Goal: Find specific page/section: Find specific page/section

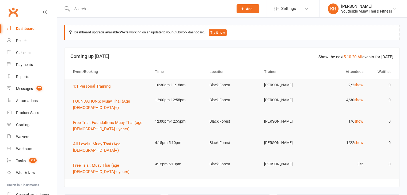
click at [115, 10] on input "text" at bounding box center [149, 8] width 159 height 7
type input "a"
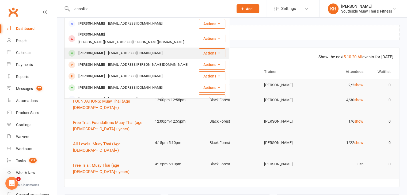
type input "annalise"
click at [97, 50] on div "[PERSON_NAME]" at bounding box center [92, 54] width 30 height 8
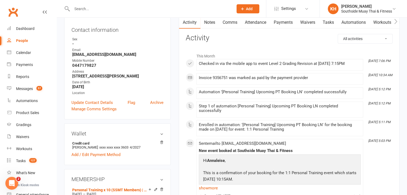
scroll to position [35, 0]
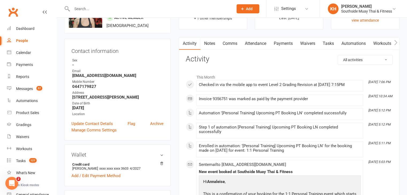
click at [261, 41] on link "Attendance" at bounding box center [255, 43] width 29 height 12
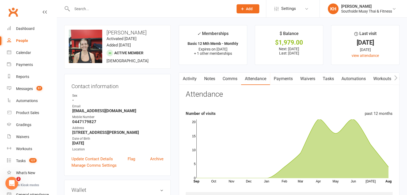
click at [97, 8] on input "text" at bounding box center [149, 8] width 159 height 7
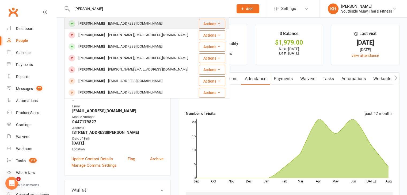
type input "[PERSON_NAME]"
click at [93, 23] on div "[PERSON_NAME]" at bounding box center [92, 24] width 30 height 8
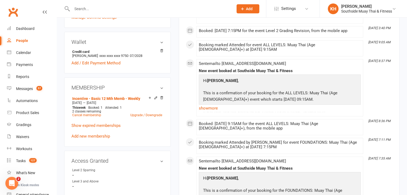
scroll to position [179, 0]
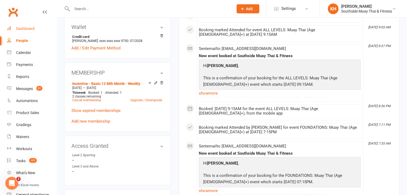
click at [22, 26] on link "Dashboard" at bounding box center [32, 29] width 50 height 12
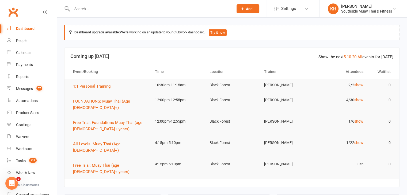
click at [87, 13] on div at bounding box center [146, 8] width 165 height 17
click at [91, 7] on input "text" at bounding box center [149, 8] width 159 height 7
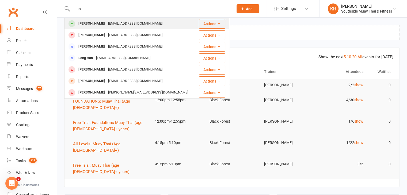
type input "han"
click at [92, 20] on div "[PERSON_NAME]" at bounding box center [92, 24] width 30 height 8
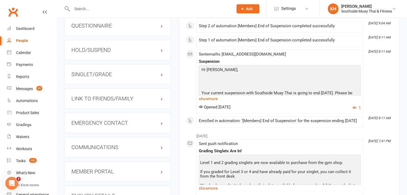
scroll to position [477, 0]
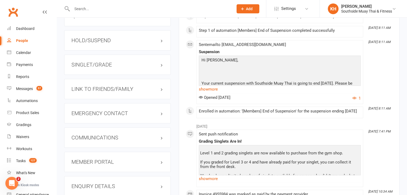
click at [120, 62] on h3 "SINGLET/GRADE" at bounding box center [117, 65] width 92 height 6
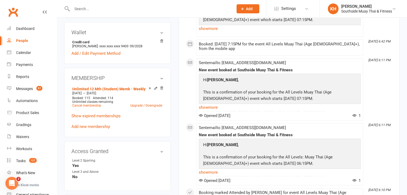
scroll to position [185, 0]
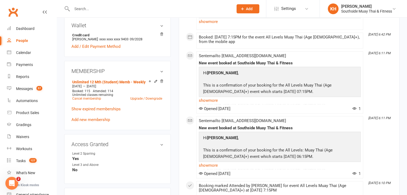
click at [157, 172] on div "Access Granted edit Level 2 Sparring Yes Level 3 and Above No" at bounding box center [117, 159] width 106 height 50
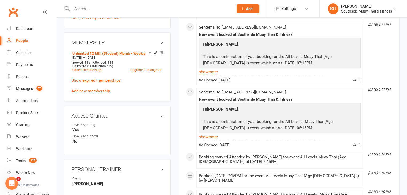
scroll to position [218, 0]
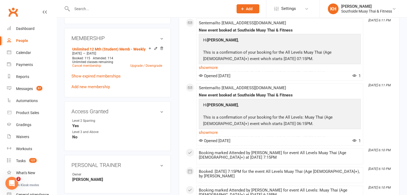
click at [76, 10] on input "text" at bounding box center [149, 8] width 159 height 7
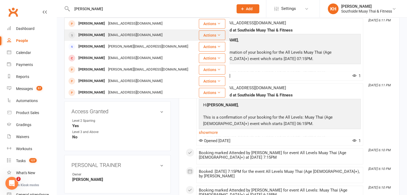
type input "[PERSON_NAME]"
click at [104, 31] on div "[PERSON_NAME] [EMAIL_ADDRESS][DOMAIN_NAME]" at bounding box center [131, 35] width 132 height 11
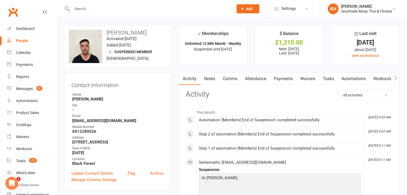
click at [281, 81] on link "Payments" at bounding box center [283, 79] width 26 height 12
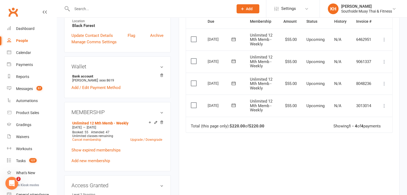
scroll to position [151, 0]
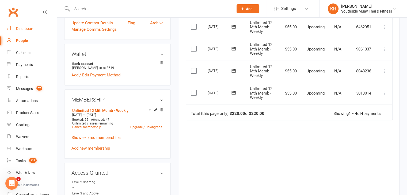
click at [32, 31] on link "Dashboard" at bounding box center [32, 29] width 50 height 12
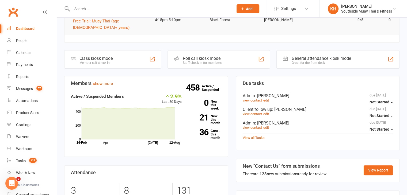
scroll to position [155, 0]
